Goal: Check status: Check status

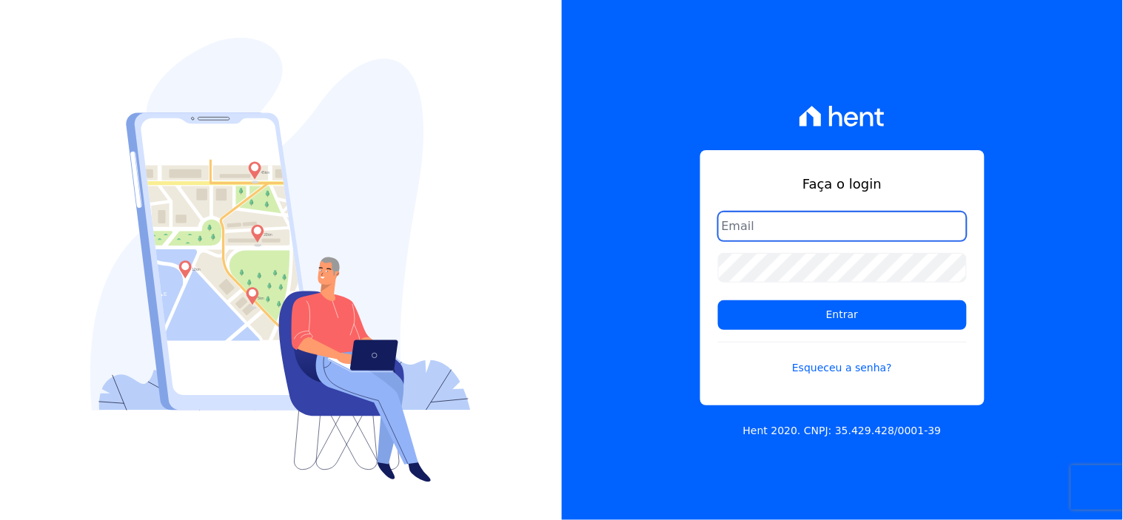
type input "p"
type input "[EMAIL_ADDRESS][DOMAIN_NAME]"
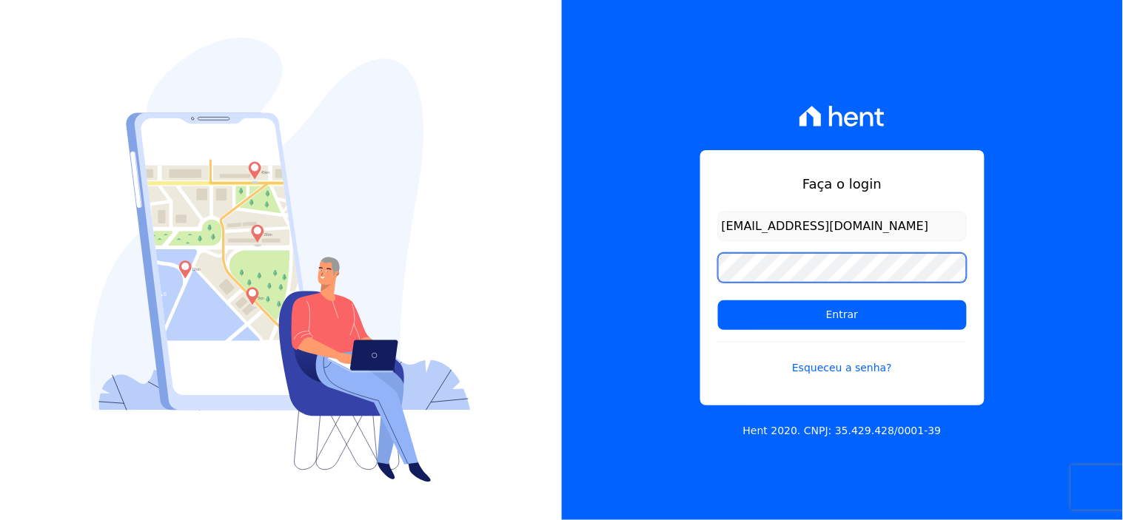
click at [718, 301] on input "Entrar" at bounding box center [842, 316] width 249 height 30
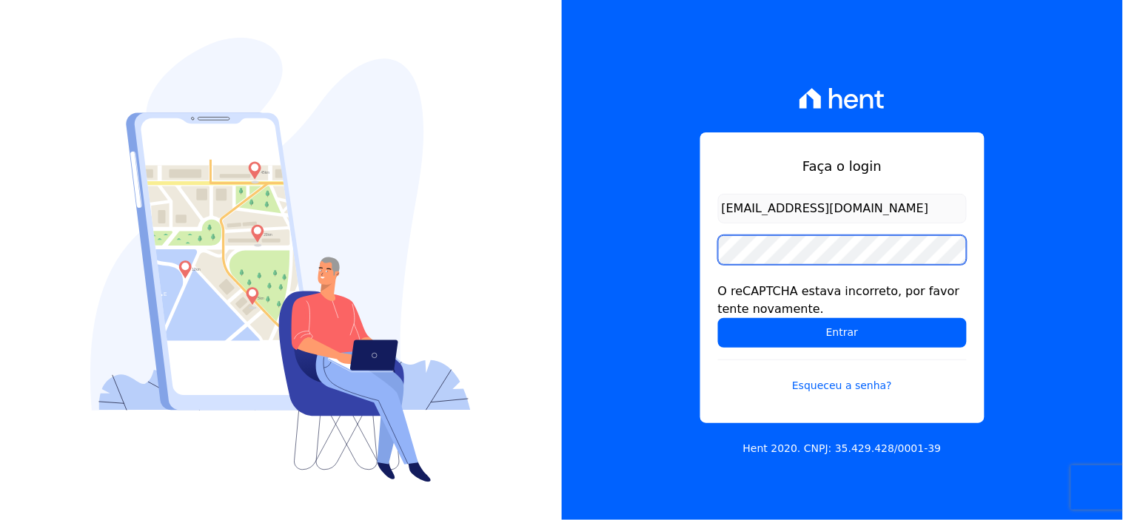
click at [718, 318] on input "Entrar" at bounding box center [842, 333] width 249 height 30
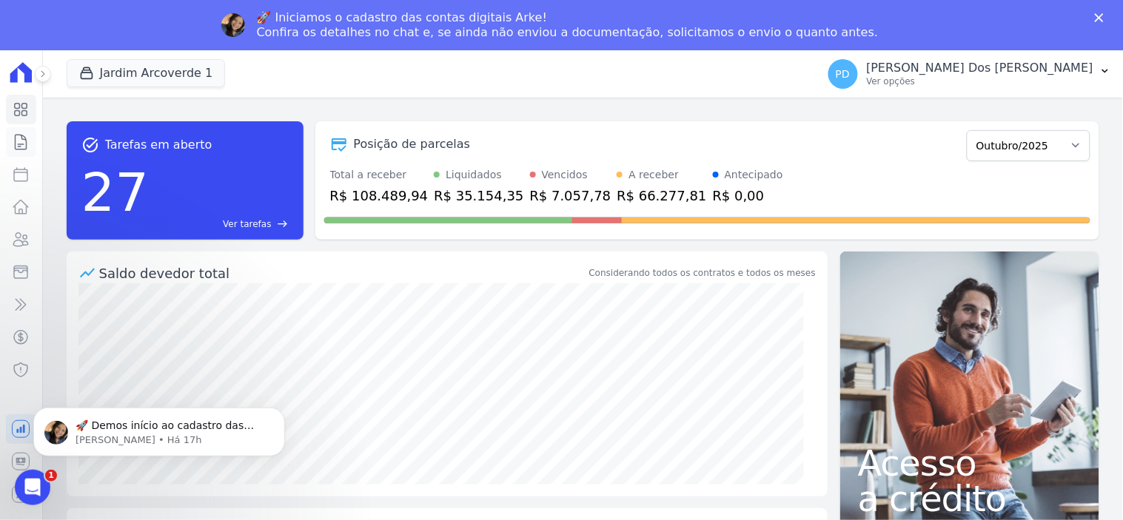
click at [17, 144] on icon at bounding box center [21, 142] width 18 height 18
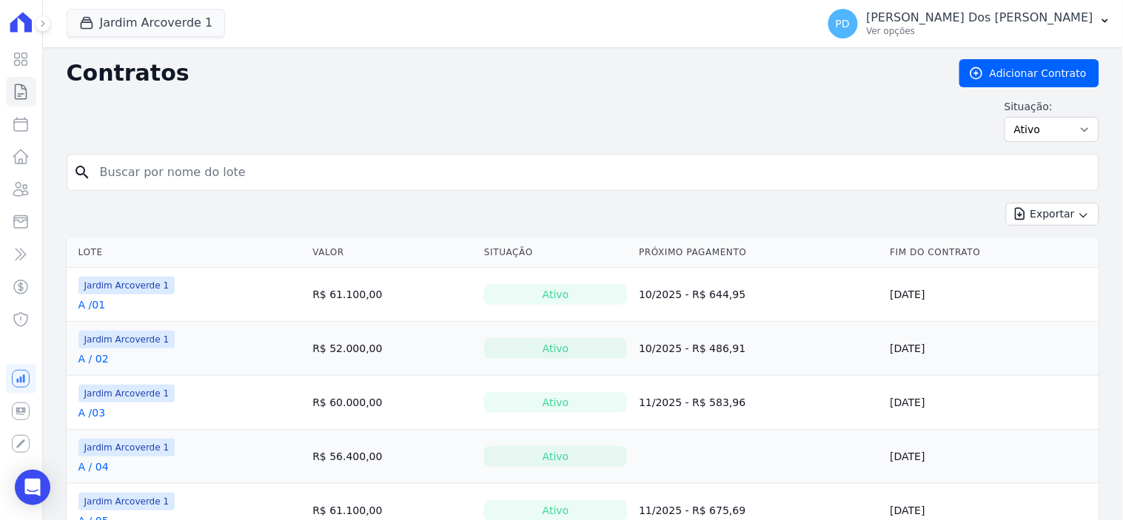
click at [153, 178] on input "search" at bounding box center [592, 173] width 1002 height 30
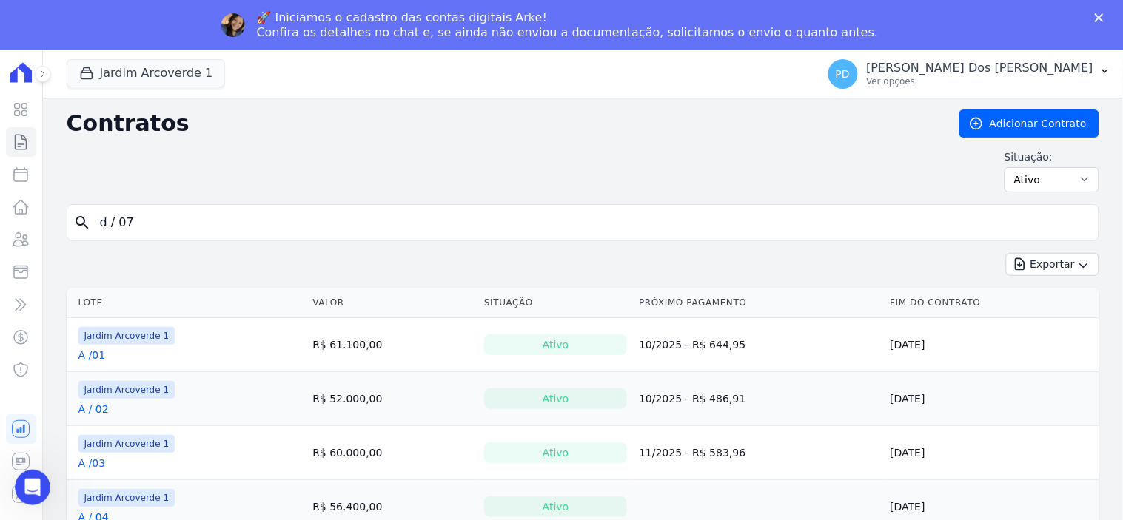
type input "d / 07"
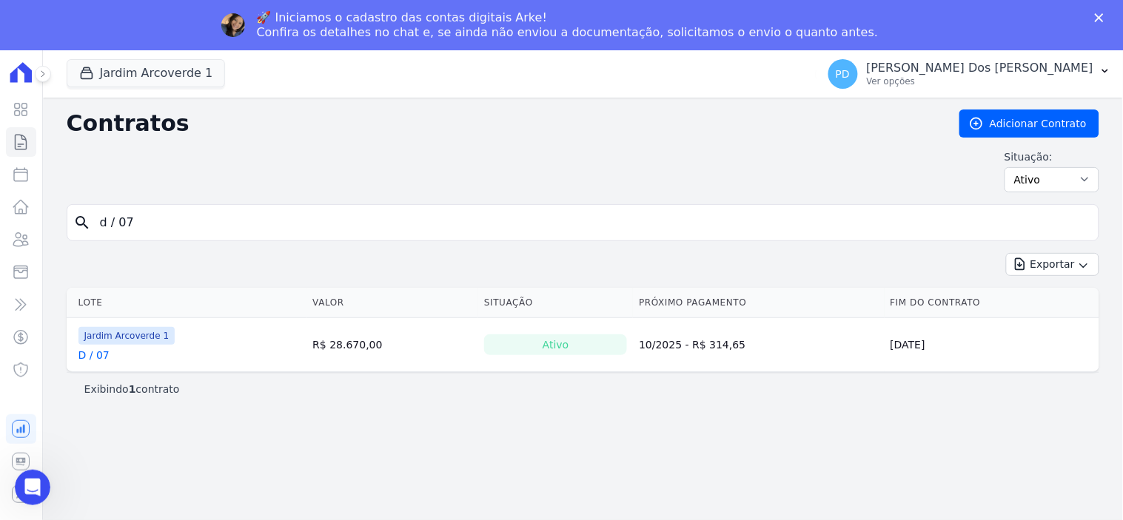
click at [95, 356] on link "D / 07" at bounding box center [93, 355] width 31 height 15
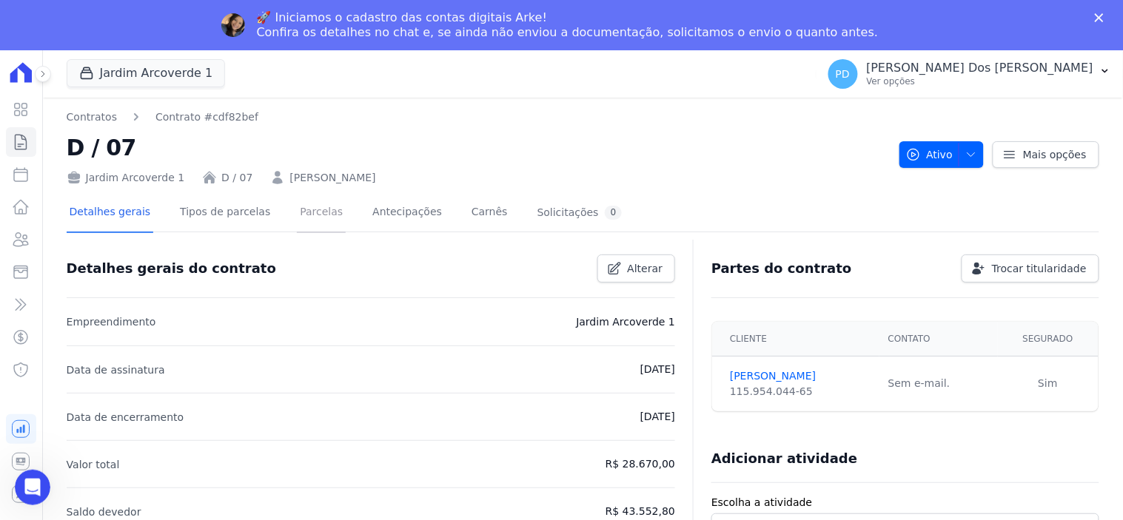
click at [312, 213] on link "Parcelas" at bounding box center [321, 213] width 49 height 39
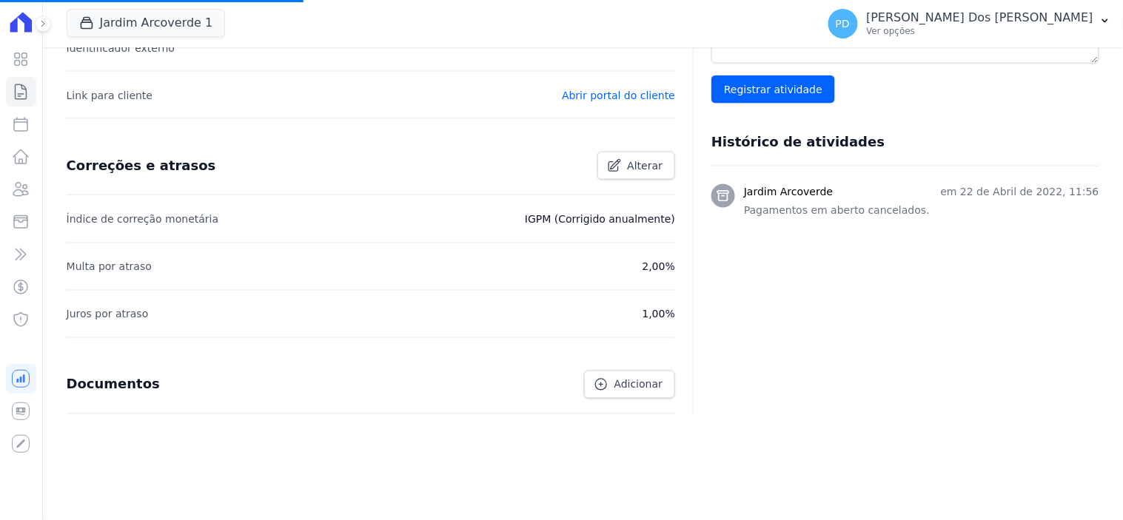
scroll to position [329, 0]
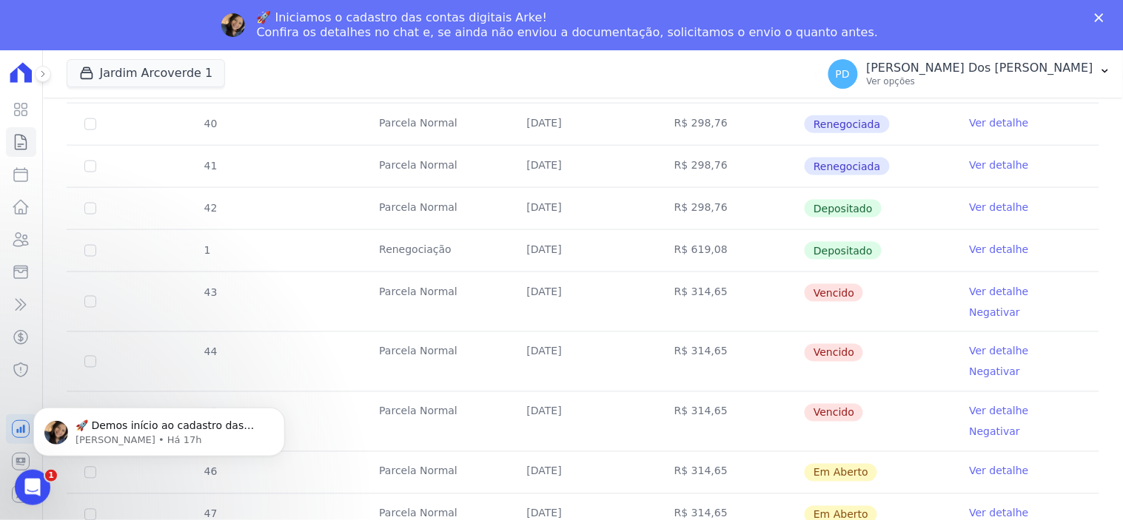
scroll to position [493, 0]
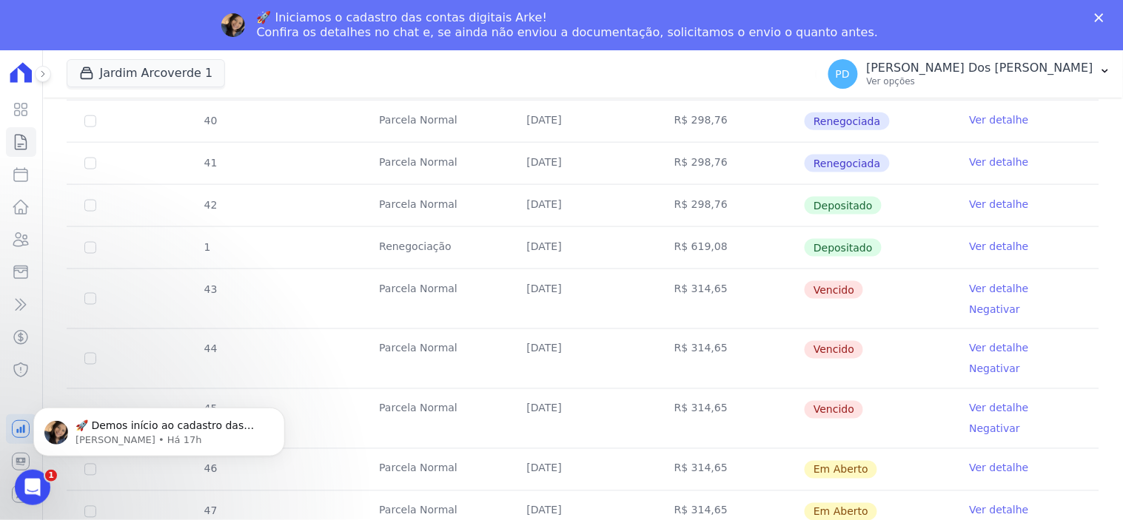
click at [991, 286] on link "Ver detalhe" at bounding box center [999, 288] width 59 height 15
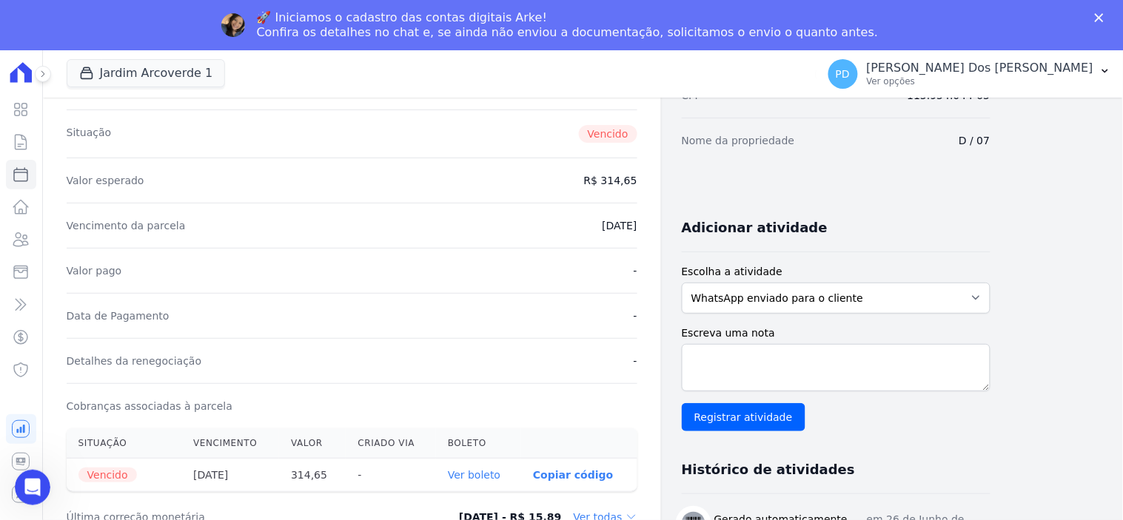
scroll to position [493, 0]
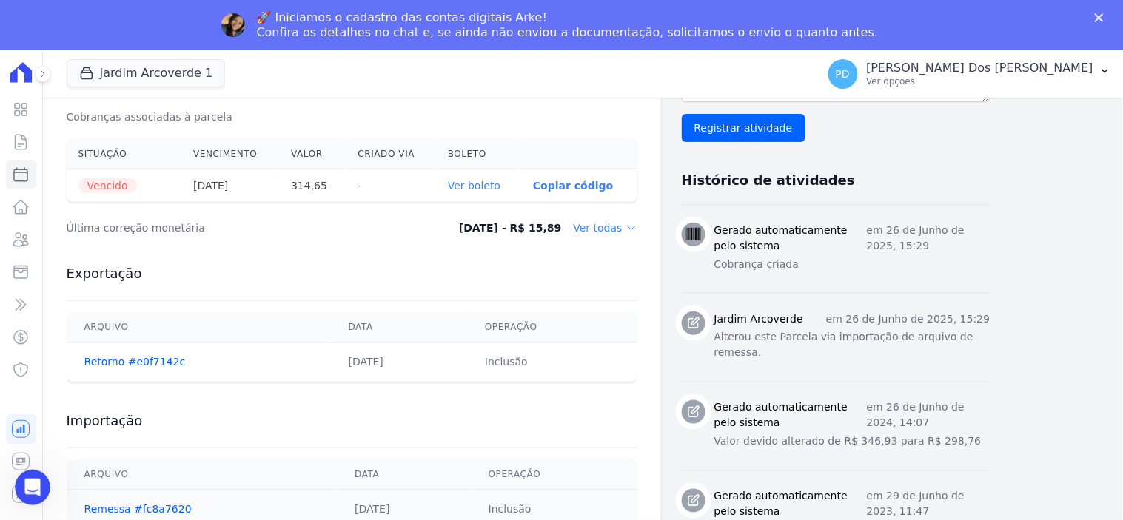
click at [487, 185] on link "Ver boleto" at bounding box center [474, 186] width 53 height 12
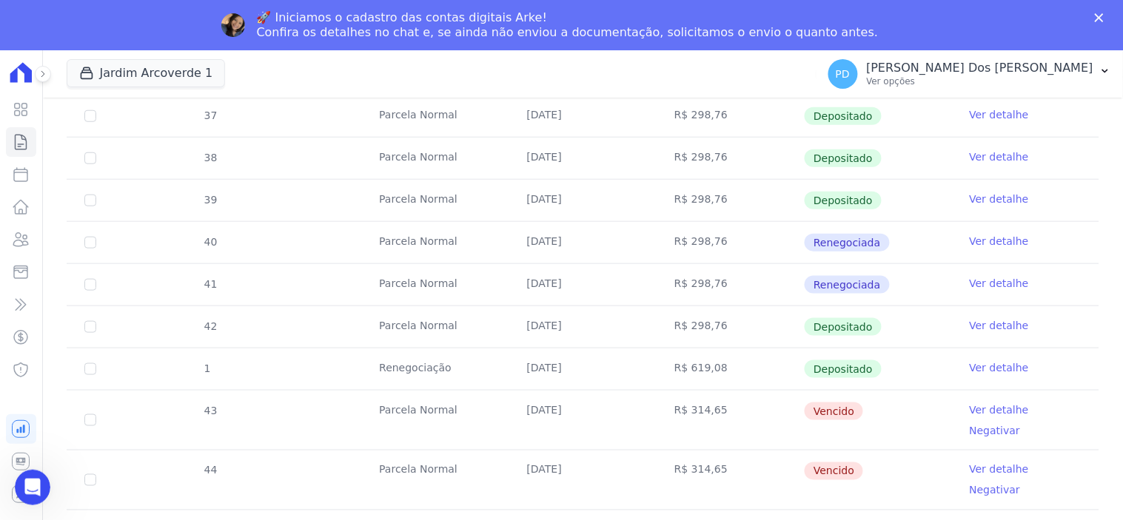
scroll to position [411, 0]
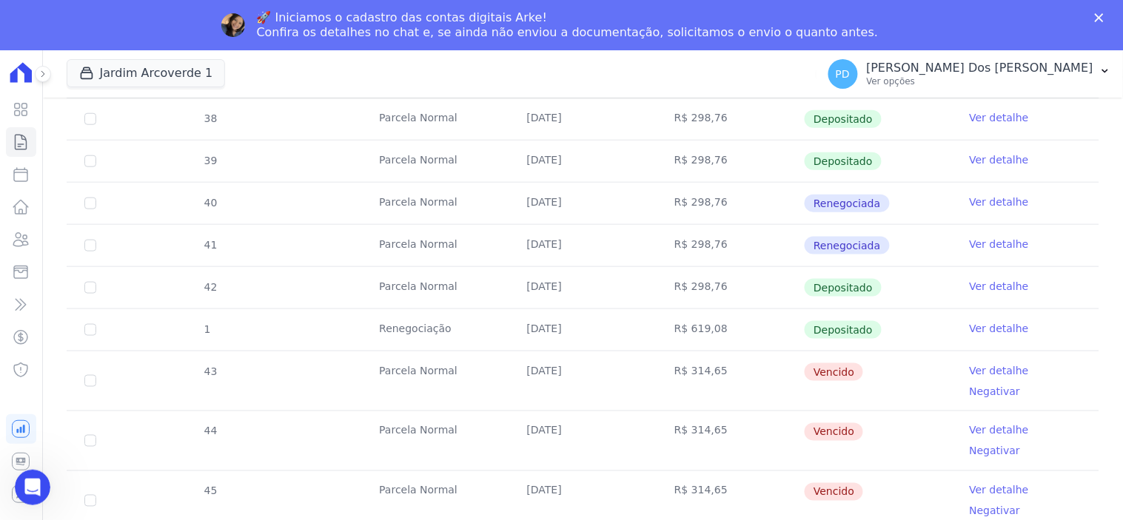
click at [977, 423] on link "Ver detalhe" at bounding box center [999, 430] width 59 height 15
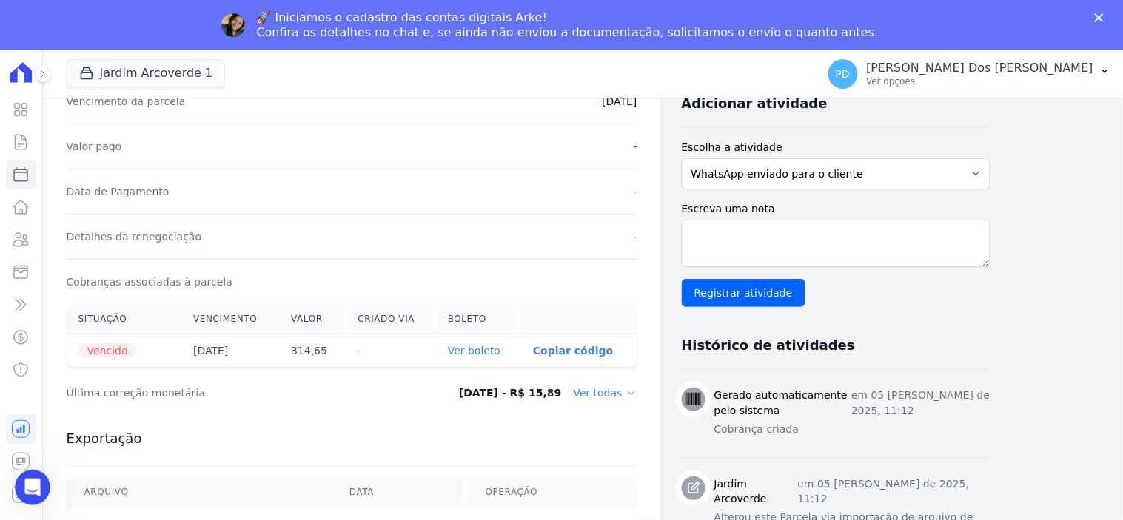
scroll to position [329, 0]
click at [472, 345] on link "Ver boleto" at bounding box center [474, 350] width 53 height 12
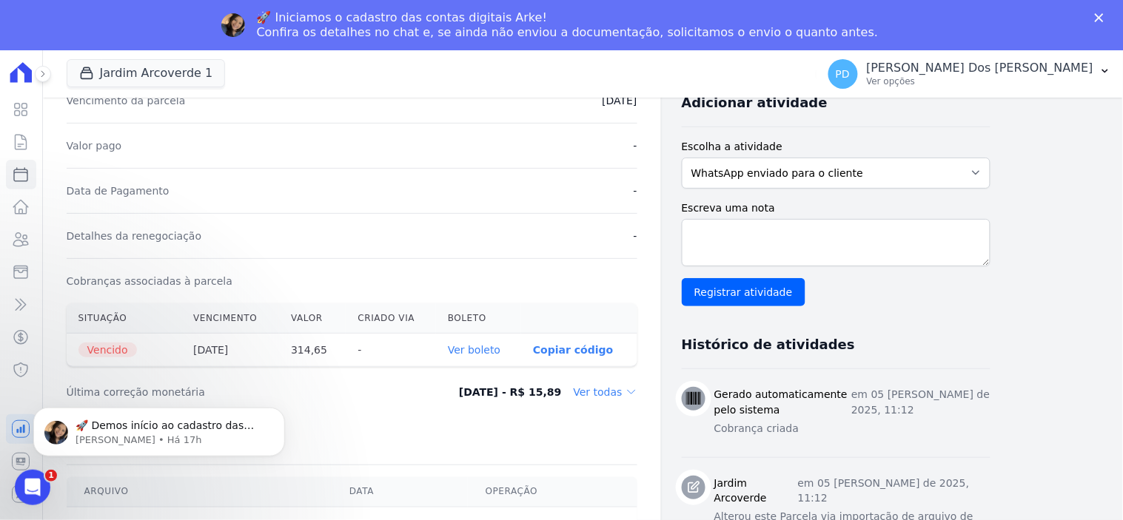
scroll to position [0, 0]
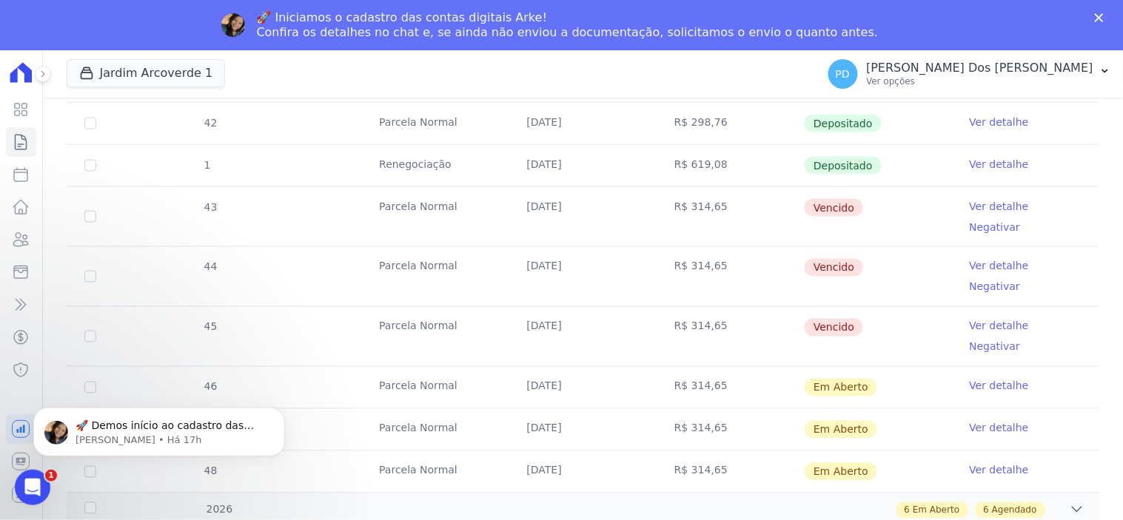
click at [993, 319] on link "Ver detalhe" at bounding box center [999, 326] width 59 height 15
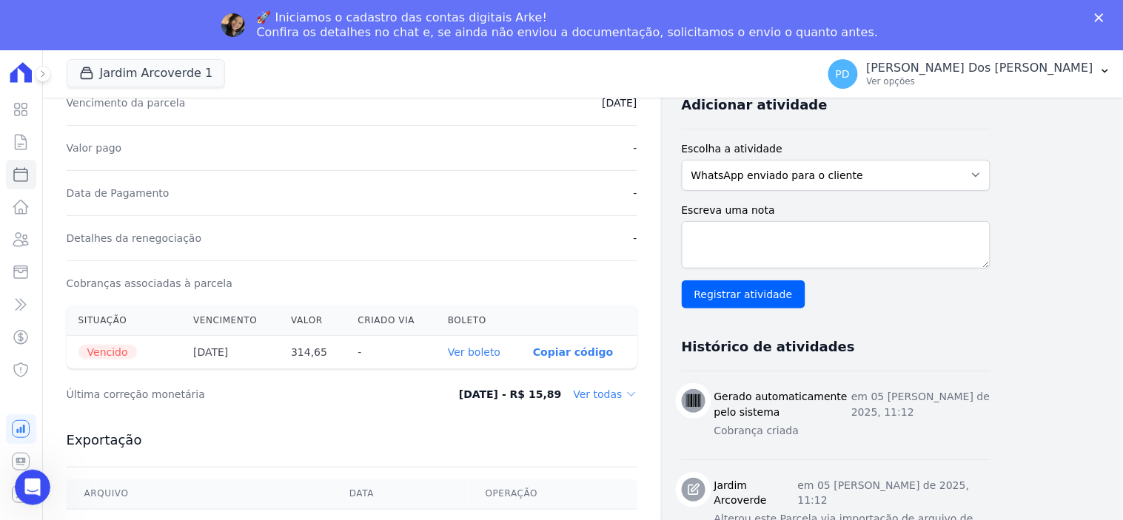
scroll to position [329, 0]
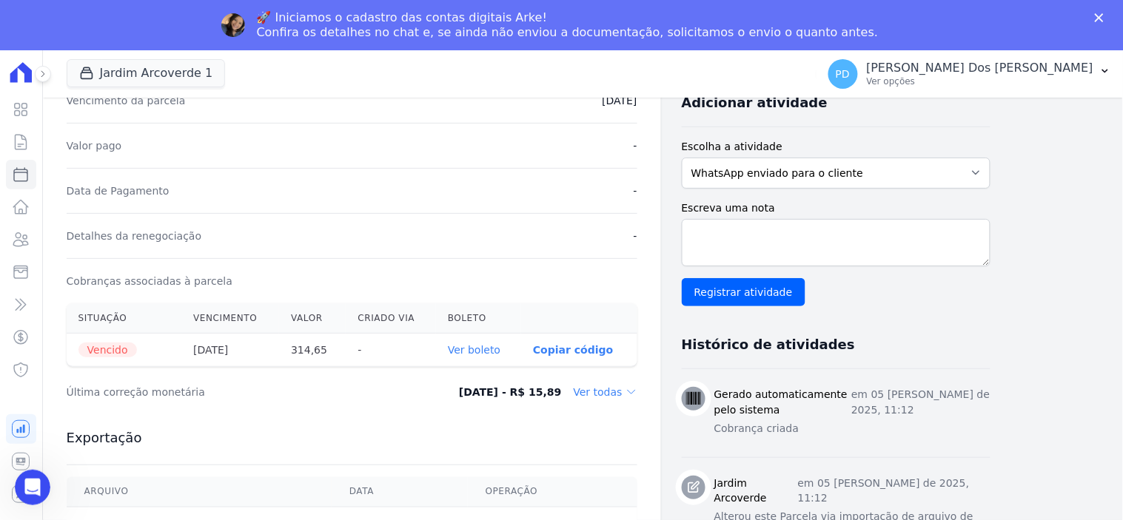
click at [479, 354] on link "Ver boleto" at bounding box center [474, 350] width 53 height 12
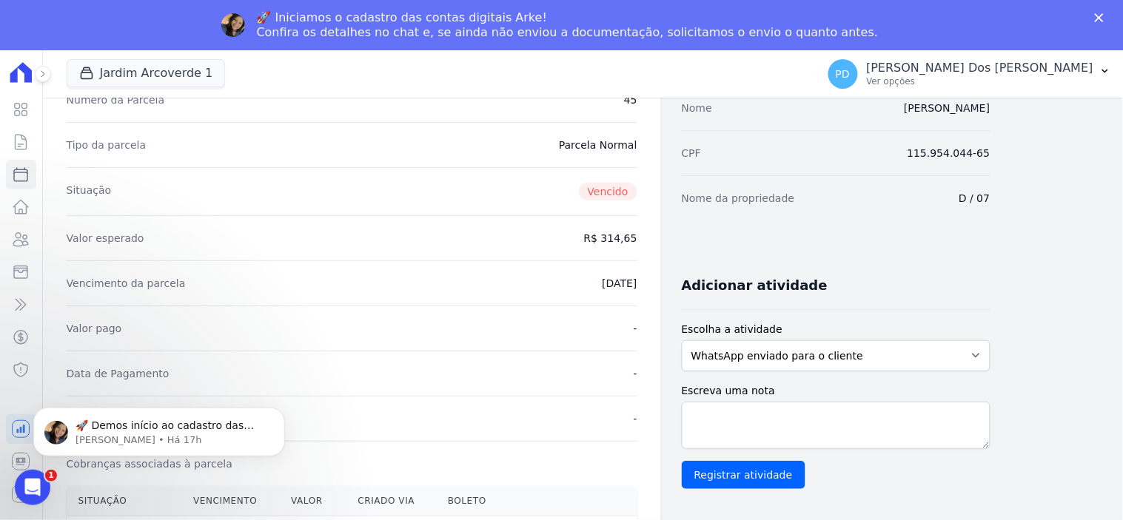
scroll to position [0, 0]
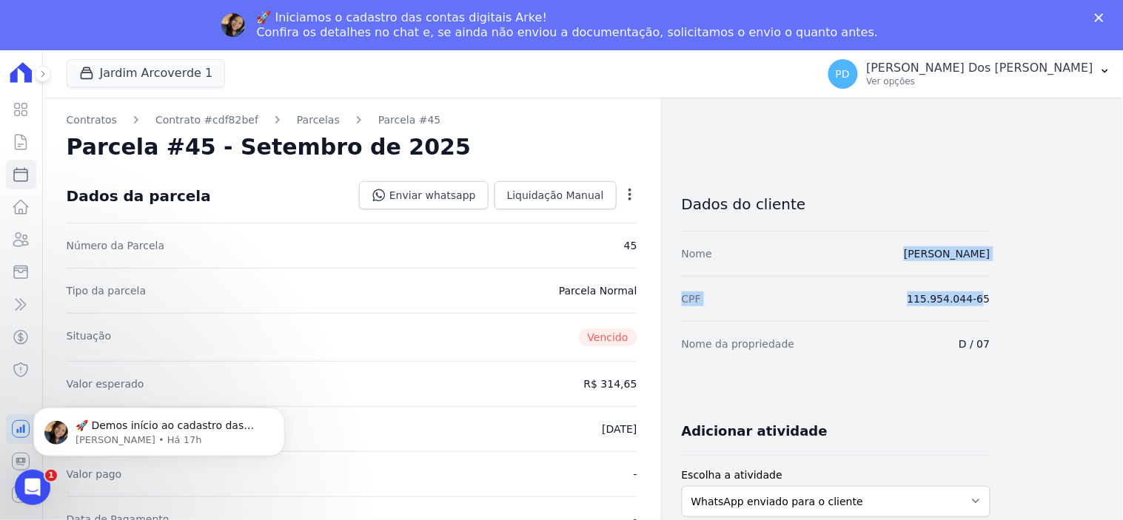
drag, startPoint x: 933, startPoint y: 277, endPoint x: 857, endPoint y: 259, distance: 78.3
click at [857, 259] on dl "Nome [PERSON_NAME] CPF 115.954.044-65 Nome da propriedade D / 07" at bounding box center [836, 298] width 309 height 135
click at [829, 265] on div "Nome [PERSON_NAME]" at bounding box center [836, 253] width 309 height 45
drag, startPoint x: 1016, startPoint y: 260, endPoint x: 859, endPoint y: 264, distance: 157.7
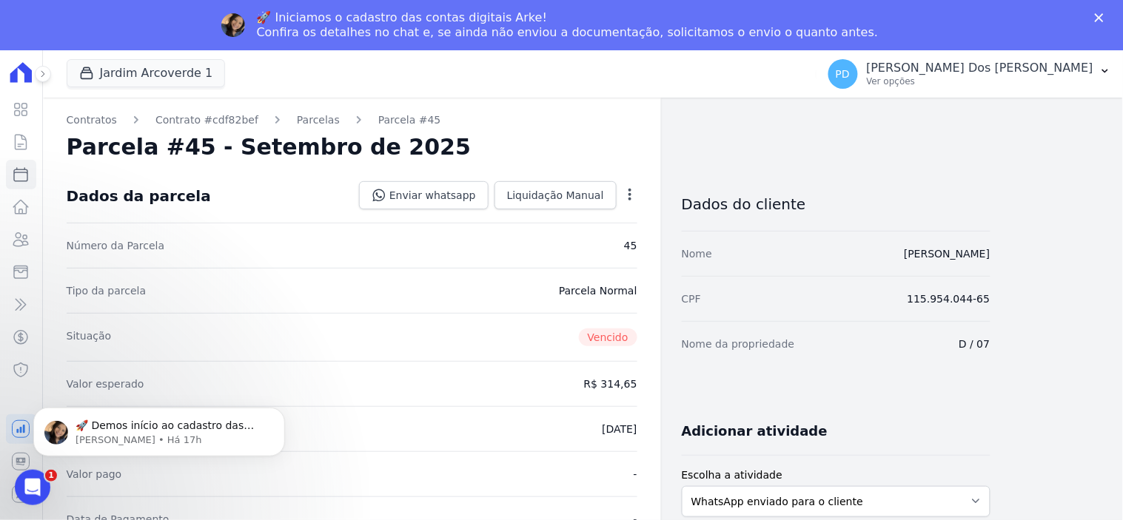
copy link "[PERSON_NAME]"
click at [22, 145] on icon at bounding box center [21, 142] width 18 height 18
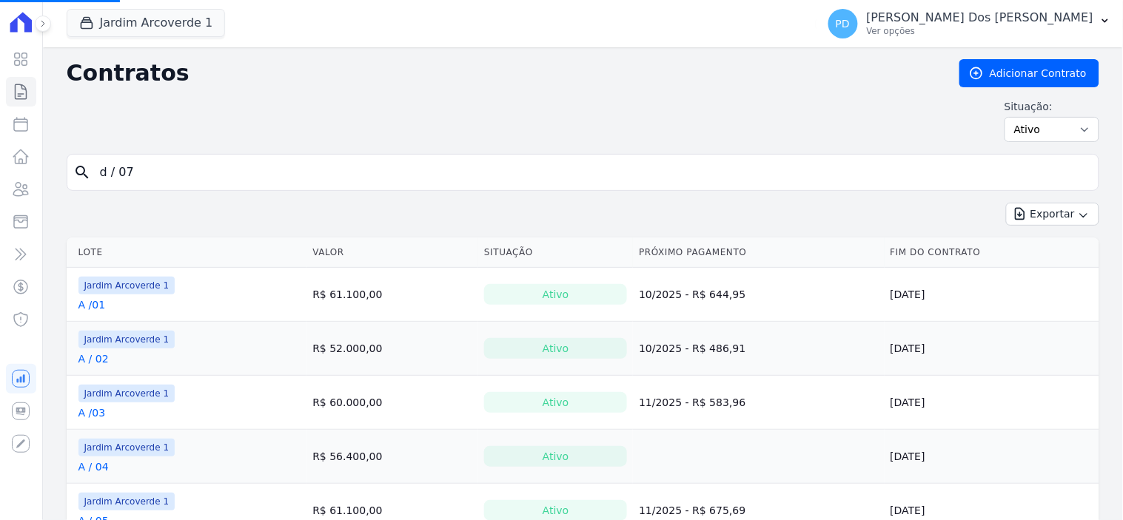
click at [187, 172] on input "d / 07" at bounding box center [592, 173] width 1002 height 30
click at [187, 172] on input "search" at bounding box center [592, 173] width 1002 height 30
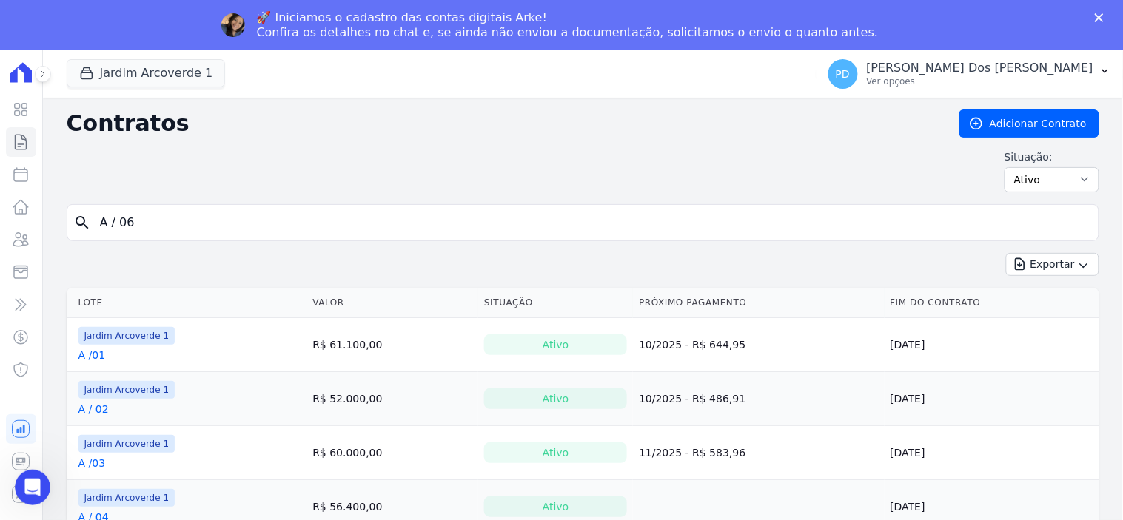
type input "A / 06"
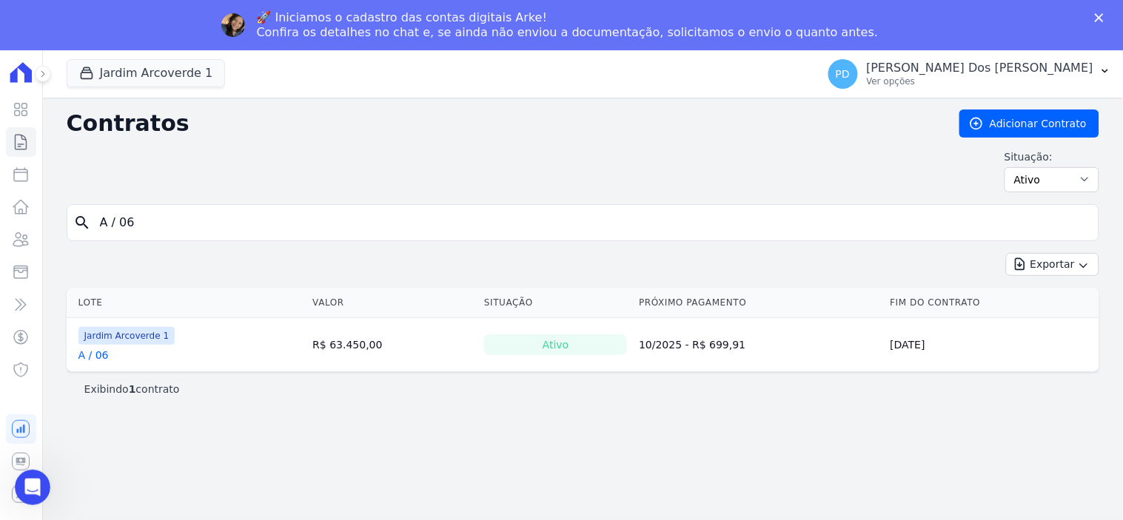
click at [97, 308] on th "Lote" at bounding box center [187, 303] width 241 height 30
click at [90, 355] on link "A / 06" at bounding box center [93, 355] width 30 height 15
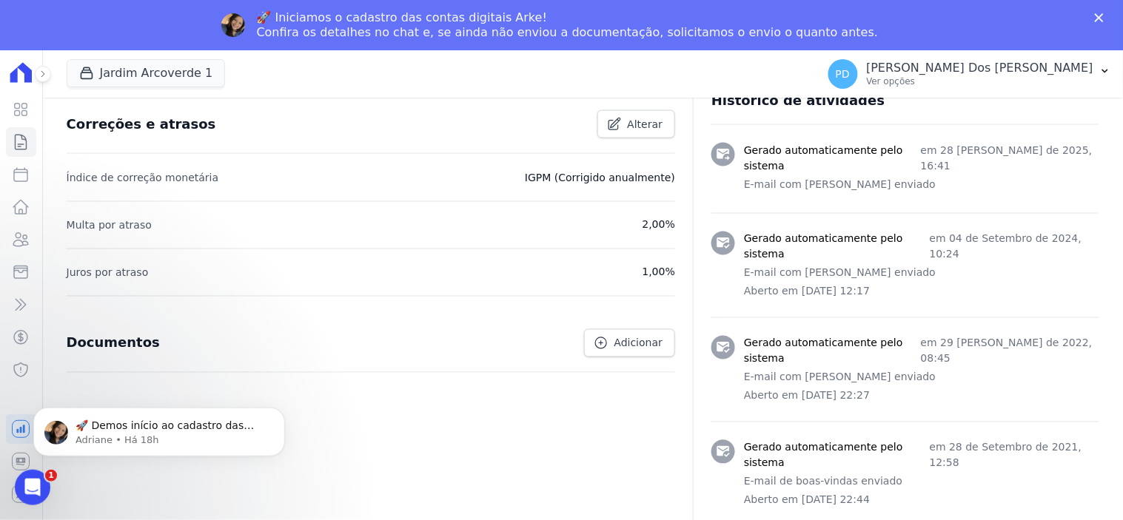
scroll to position [107, 0]
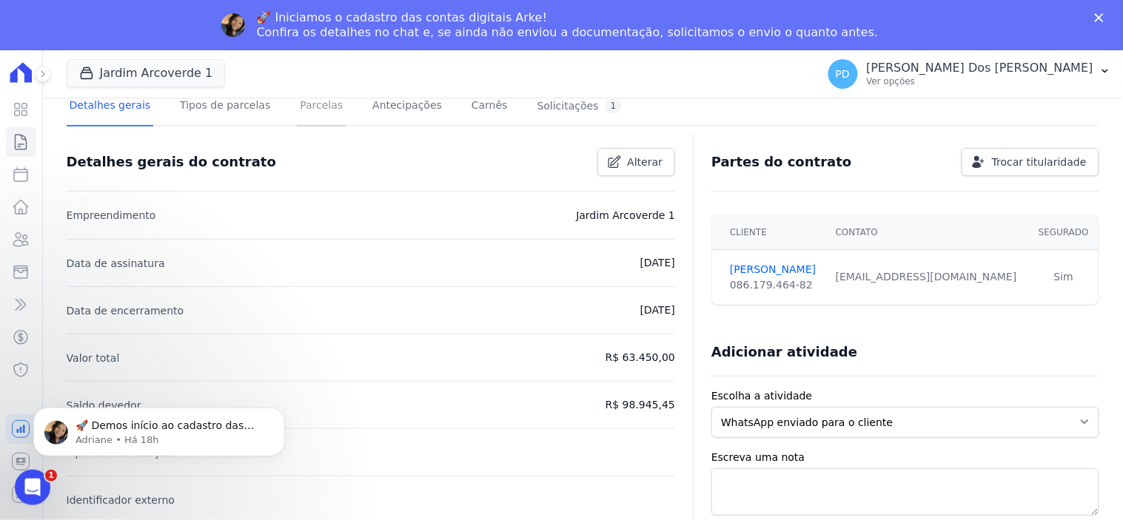
click at [308, 112] on link "Parcelas" at bounding box center [321, 106] width 49 height 39
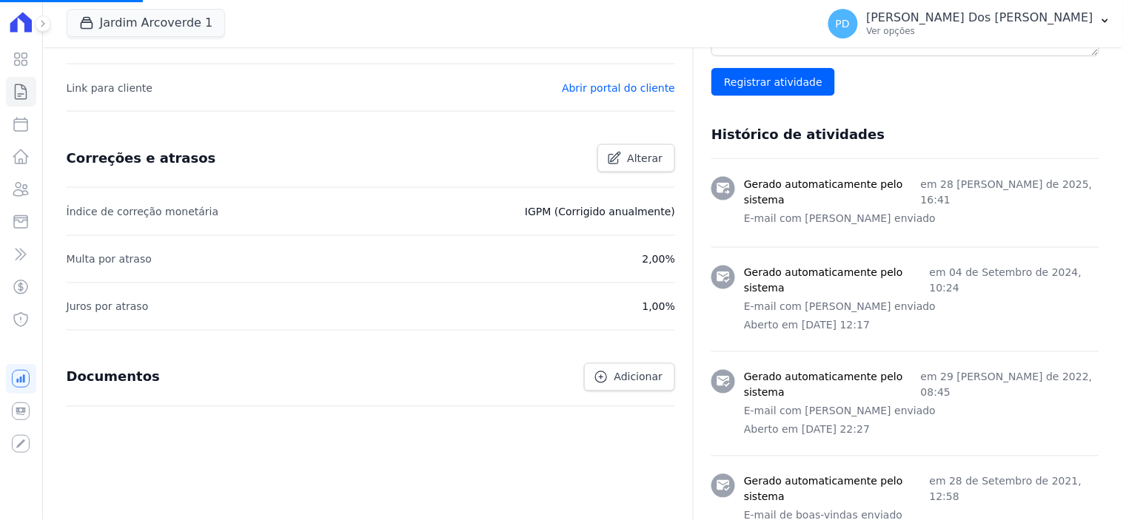
scroll to position [518, 0]
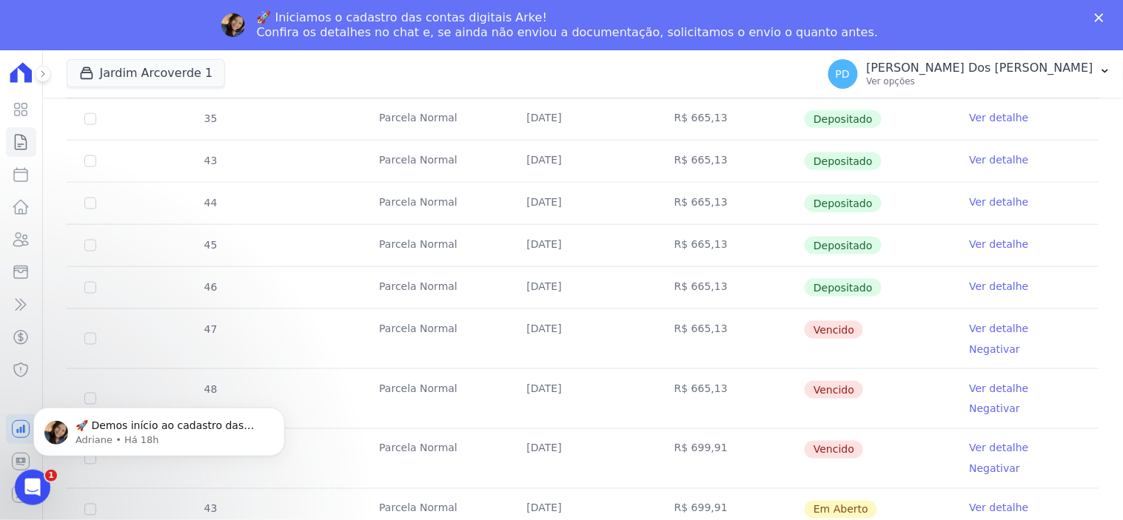
click at [975, 324] on link "Ver detalhe" at bounding box center [999, 328] width 59 height 15
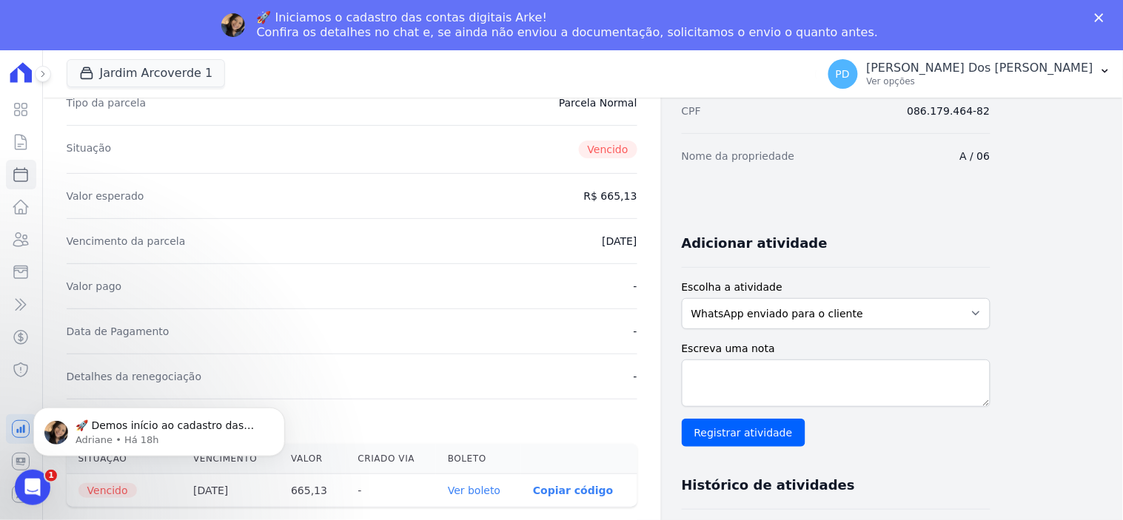
scroll to position [493, 0]
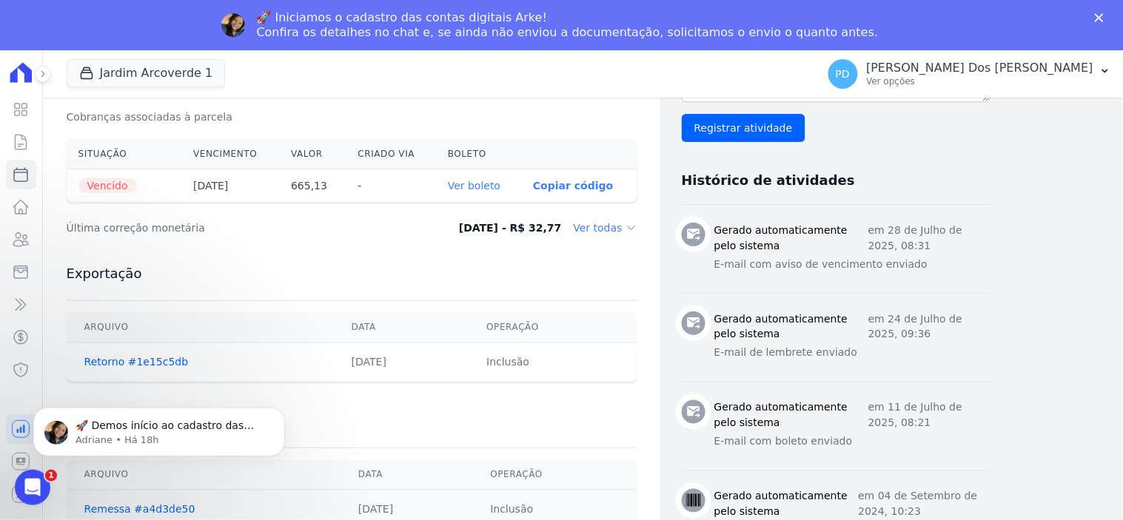
click at [479, 185] on link "Ver boleto" at bounding box center [474, 186] width 53 height 12
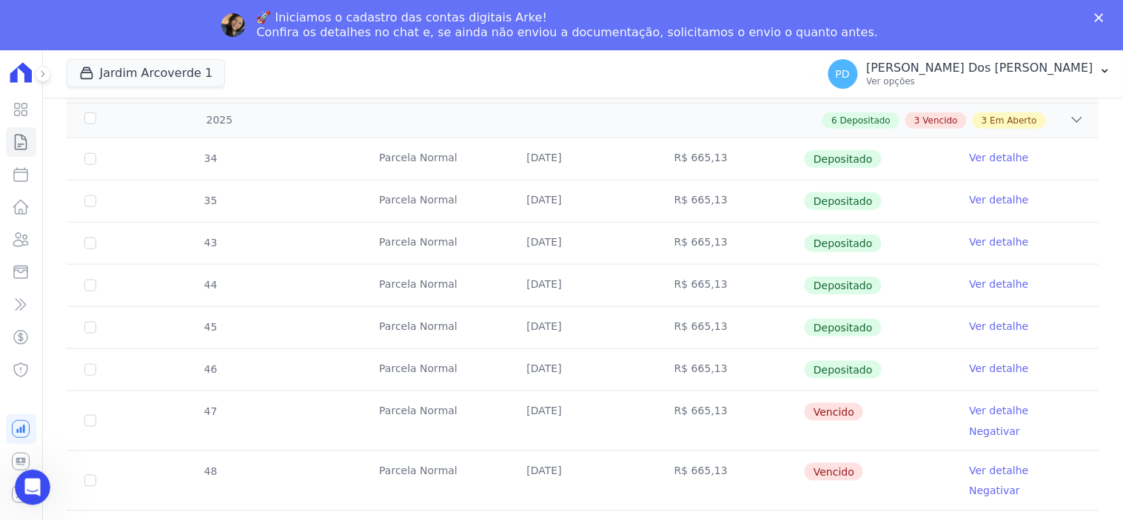
scroll to position [493, 0]
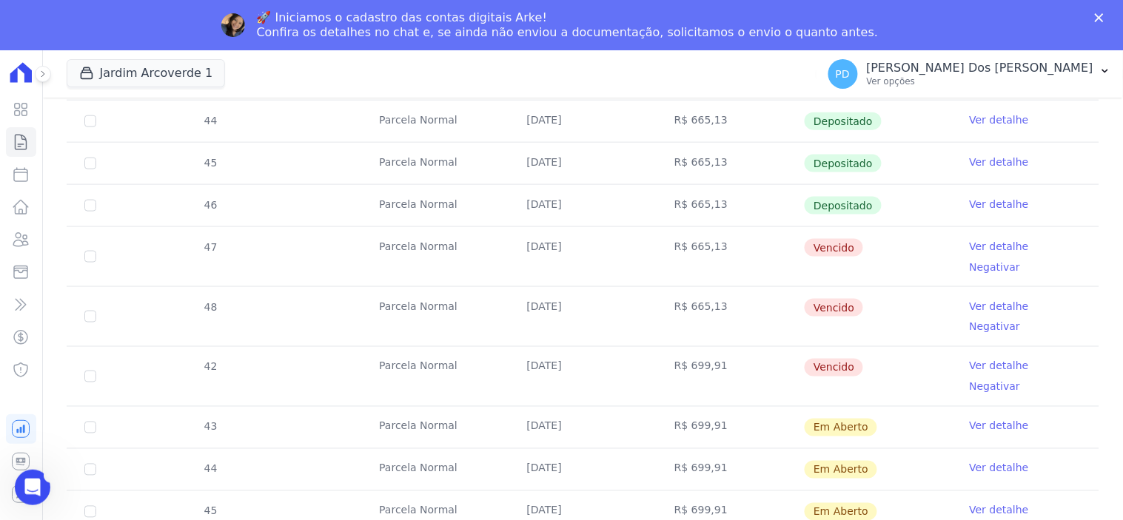
click at [987, 299] on link "Ver detalhe" at bounding box center [999, 306] width 59 height 15
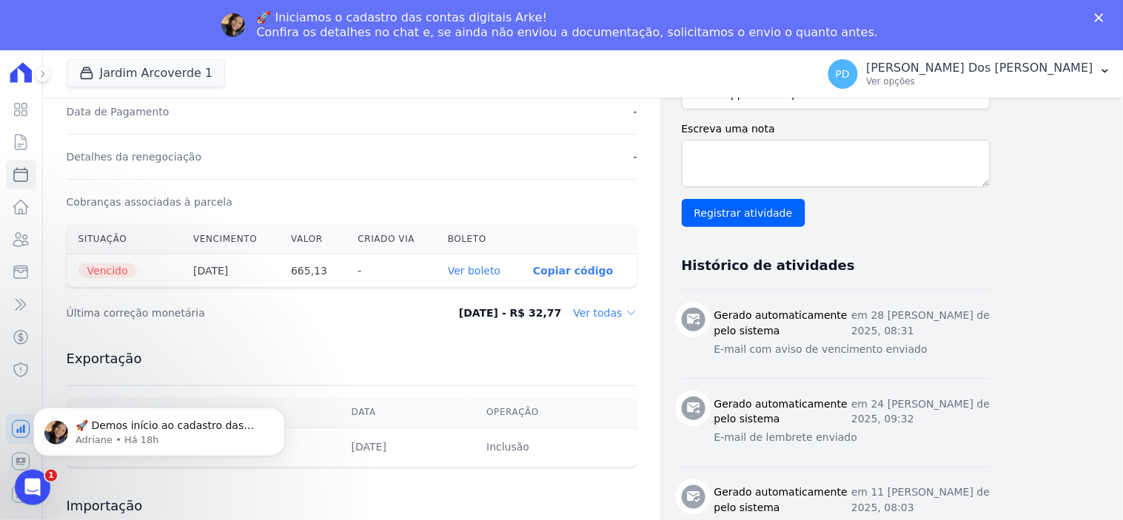
scroll to position [411, 0]
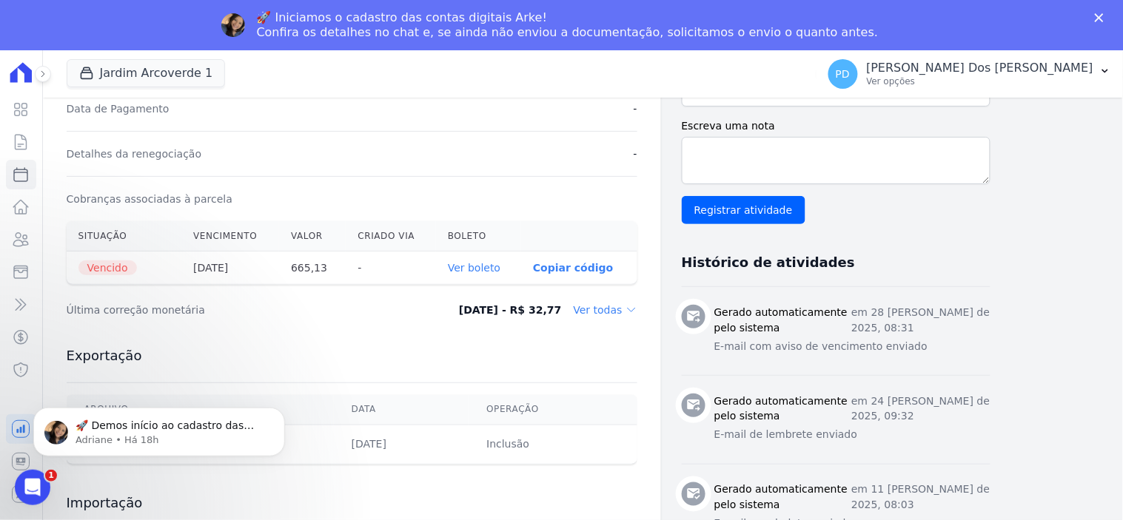
click at [478, 267] on link "Ver boleto" at bounding box center [474, 268] width 53 height 12
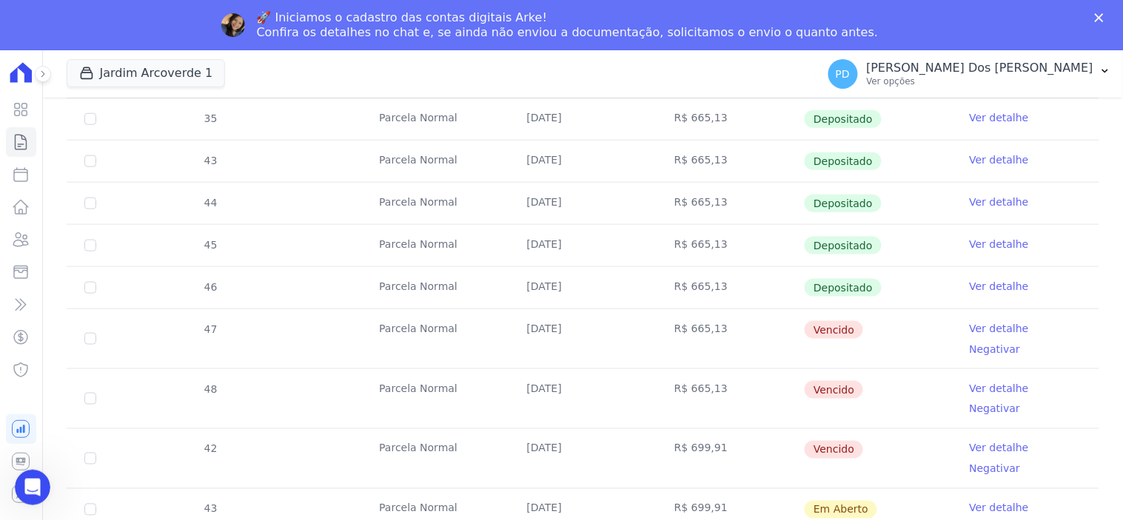
click at [993, 441] on link "Ver detalhe" at bounding box center [999, 448] width 59 height 15
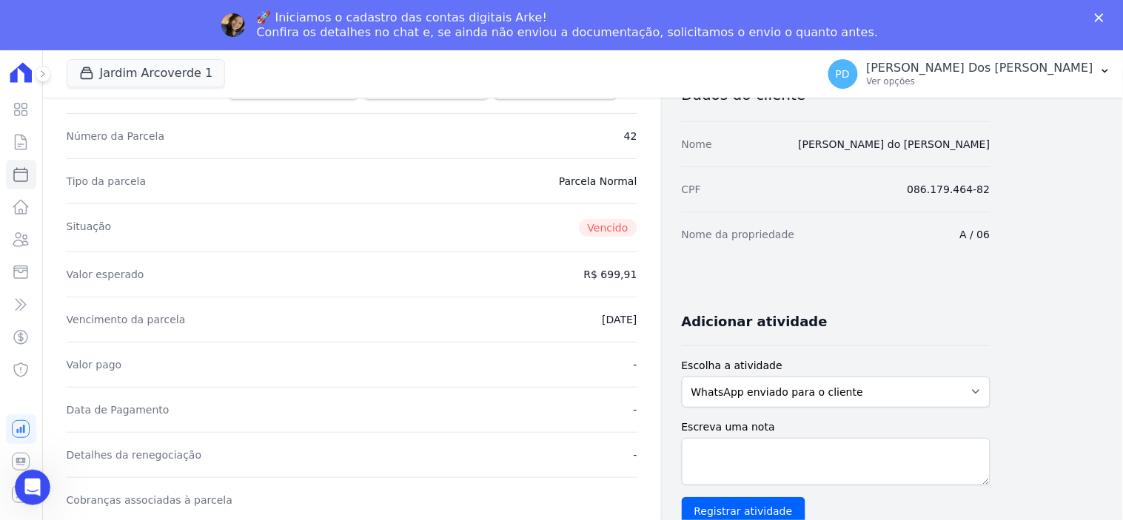
scroll to position [329, 0]
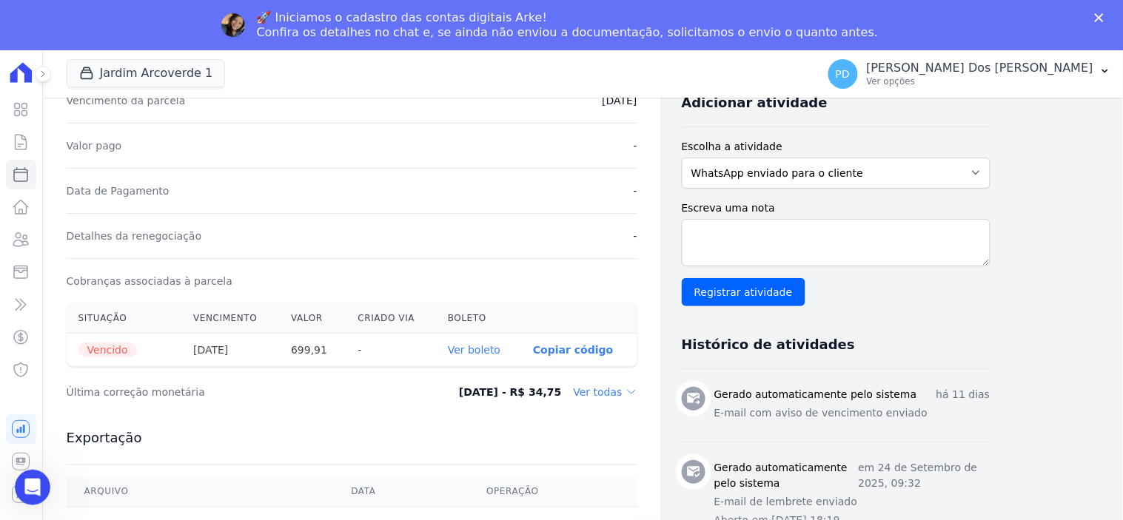
click at [472, 346] on link "Ver boleto" at bounding box center [474, 350] width 53 height 12
